Goal: Find specific page/section: Find specific page/section

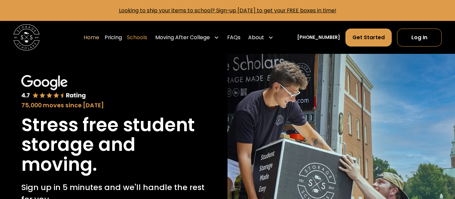
click at [142, 39] on link "Schools" at bounding box center [137, 37] width 20 height 18
click at [147, 33] on link "Schools" at bounding box center [137, 37] width 20 height 18
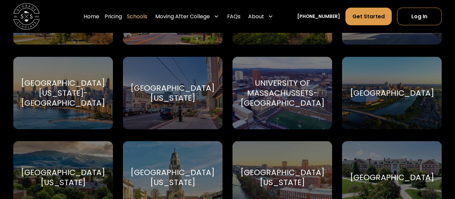
scroll to position [3322, 0]
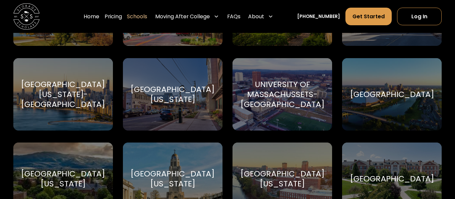
click at [276, 93] on div "University of Massachussets-Amherst" at bounding box center [282, 95] width 84 height 30
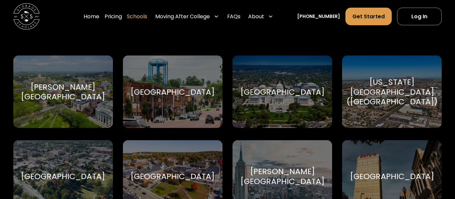
scroll to position [279, 0]
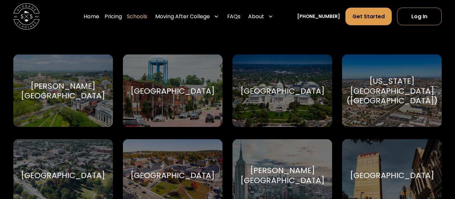
click at [275, 94] on div "[GEOGRAPHIC_DATA]" at bounding box center [282, 91] width 84 height 10
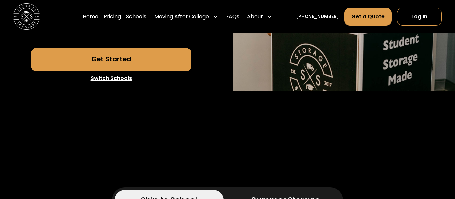
scroll to position [218, 0]
